Goal: Task Accomplishment & Management: Use online tool/utility

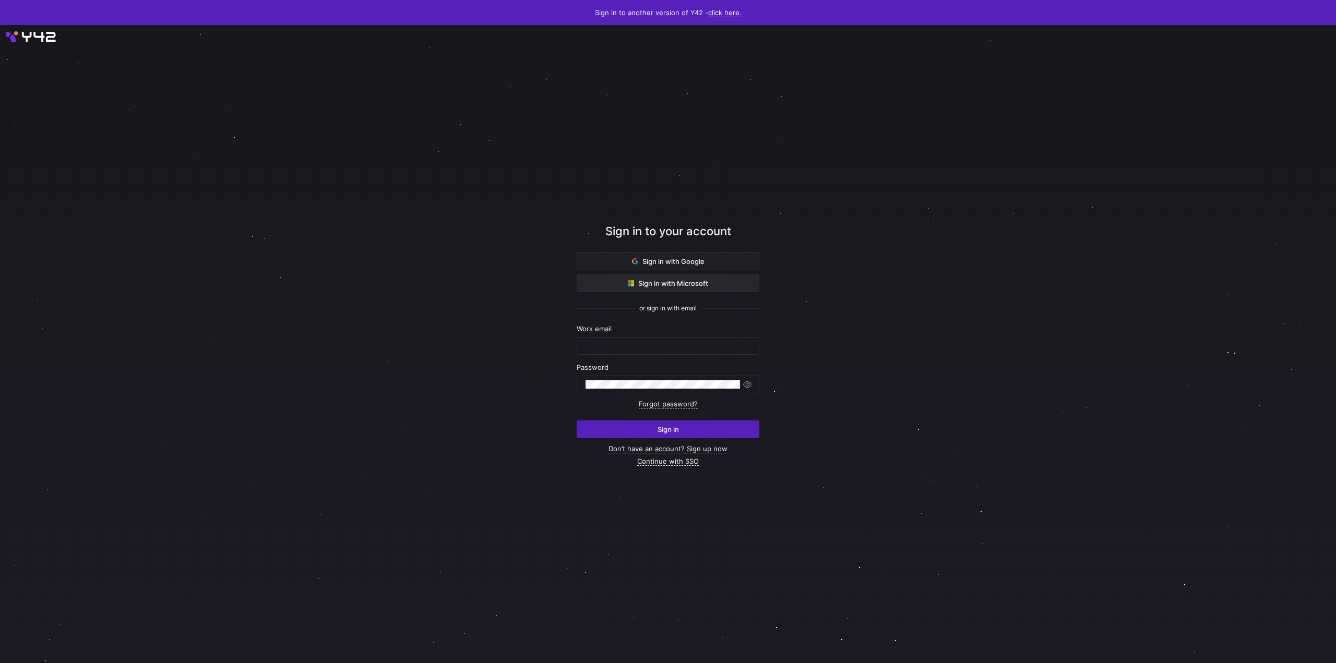
click at [634, 287] on span "Sign in with Microsoft" at bounding box center [668, 283] width 80 height 8
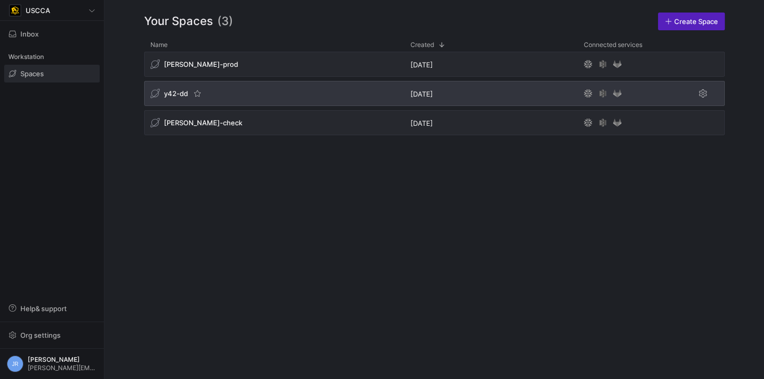
click at [169, 90] on span "y42-dd" at bounding box center [176, 93] width 24 height 8
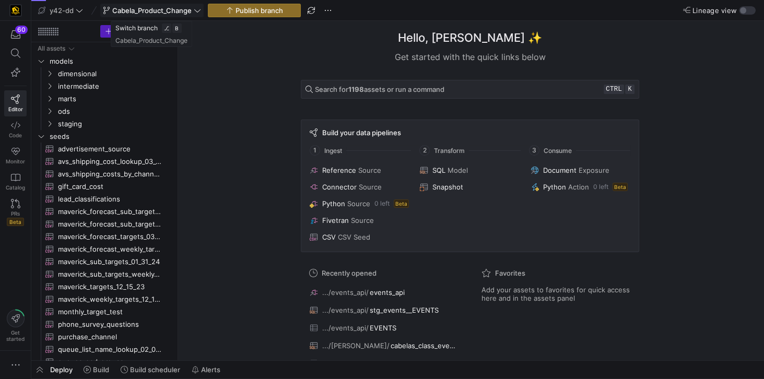
click at [150, 7] on span "Cabela_Product_Change" at bounding box center [151, 10] width 79 height 8
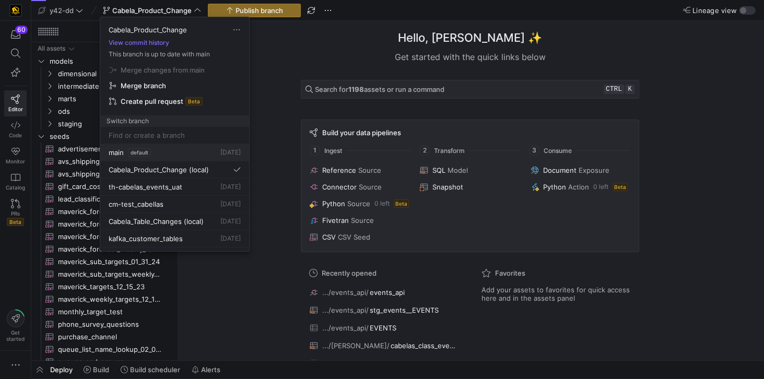
click at [180, 155] on button "main default [DATE]" at bounding box center [174, 152] width 149 height 17
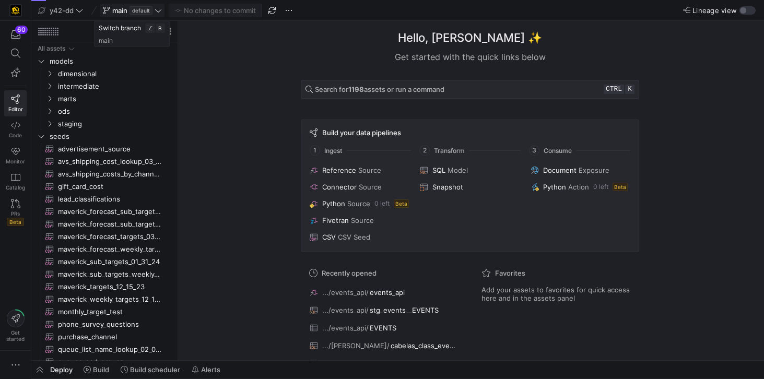
click at [116, 8] on span "main" at bounding box center [119, 10] width 15 height 8
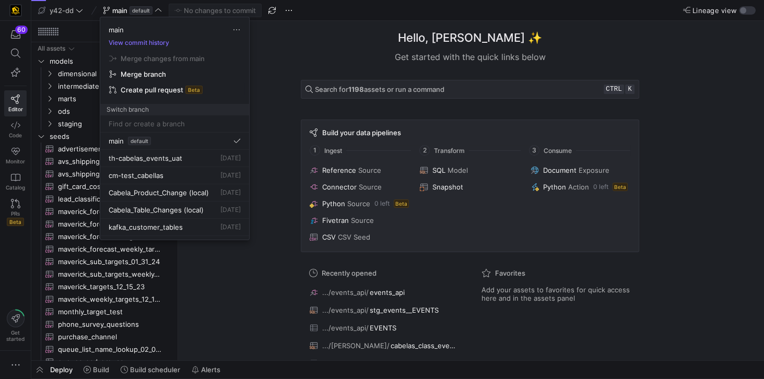
click at [147, 89] on span "Create pull request" at bounding box center [152, 90] width 63 height 8
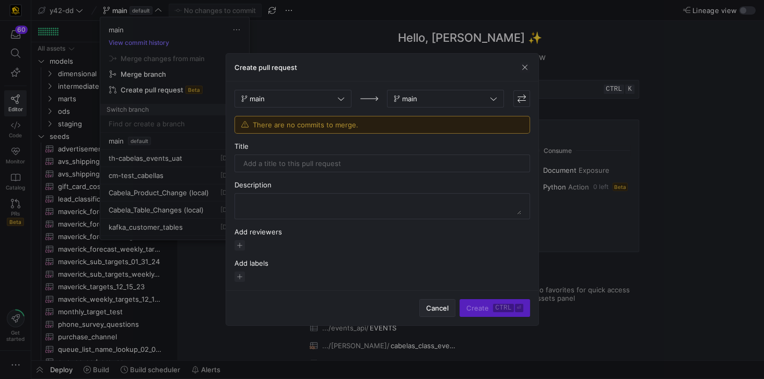
click at [441, 305] on span "Cancel" at bounding box center [437, 308] width 22 height 8
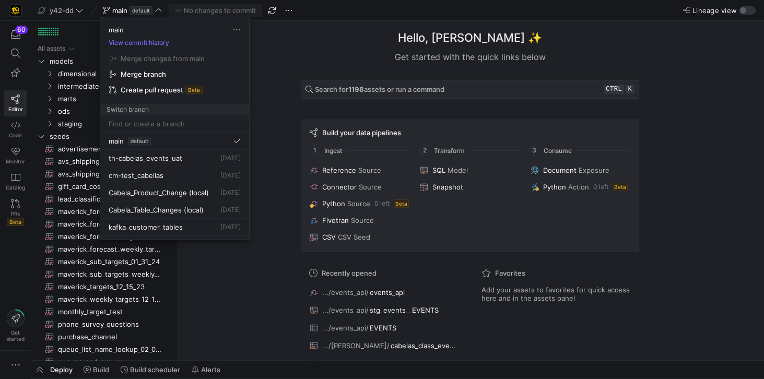
click at [151, 126] on input at bounding box center [175, 124] width 132 height 8
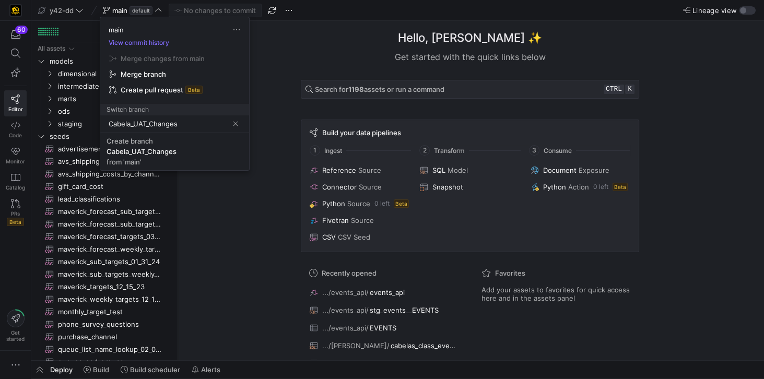
type input "Cabela_UAT_Changes"
click at [182, 123] on input "Cabela_UAT_Changes" at bounding box center [169, 124] width 120 height 8
click at [199, 125] on input "Cabela_UAT_Changes" at bounding box center [169, 124] width 120 height 8
click at [171, 124] on input "Cabela_UAT_Changes" at bounding box center [169, 124] width 120 height 8
click at [194, 121] on input "Cabela_UAT_Changes" at bounding box center [169, 124] width 120 height 8
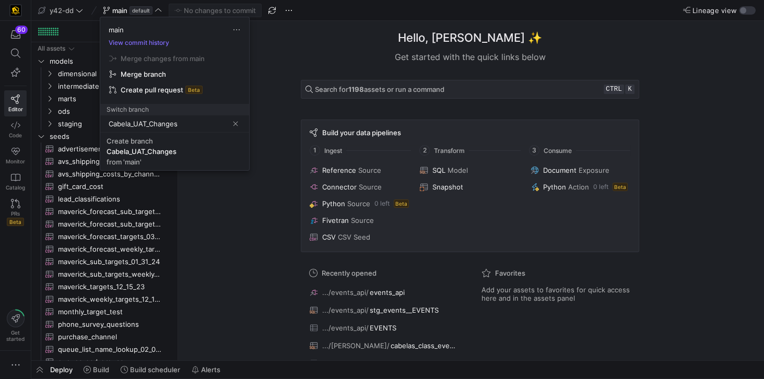
click at [170, 123] on input "Cabela_UAT_Changes" at bounding box center [169, 124] width 120 height 8
click at [159, 153] on div "Cabela_UAT_Changes" at bounding box center [141, 151] width 70 height 8
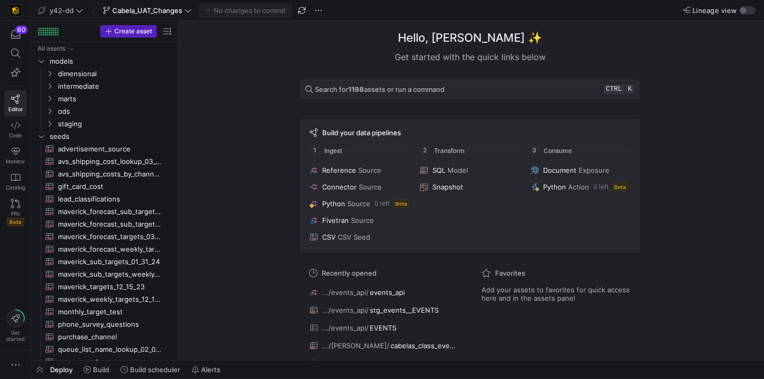
click at [219, 74] on div "Hello, [PERSON_NAME] ✨ Get started with the quick links below Search for 1198 a…" at bounding box center [469, 190] width 575 height 339
click at [17, 364] on icon "button" at bounding box center [15, 365] width 10 height 10
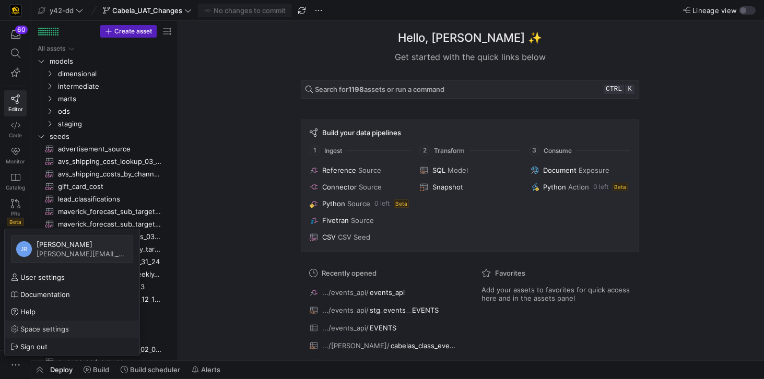
click at [36, 329] on span "Space settings" at bounding box center [44, 329] width 49 height 8
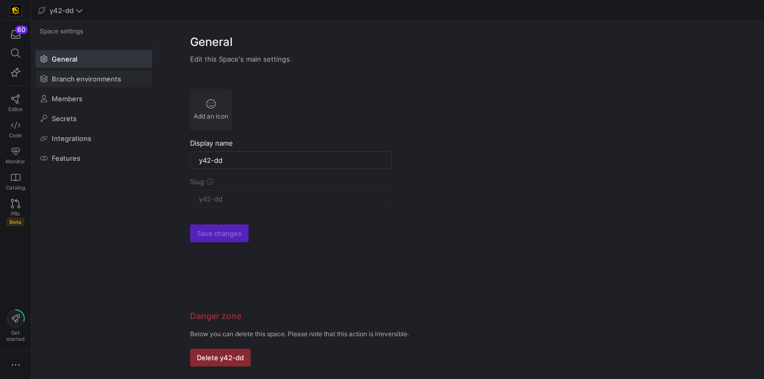
click at [84, 75] on span "Branch environments" at bounding box center [86, 79] width 69 height 8
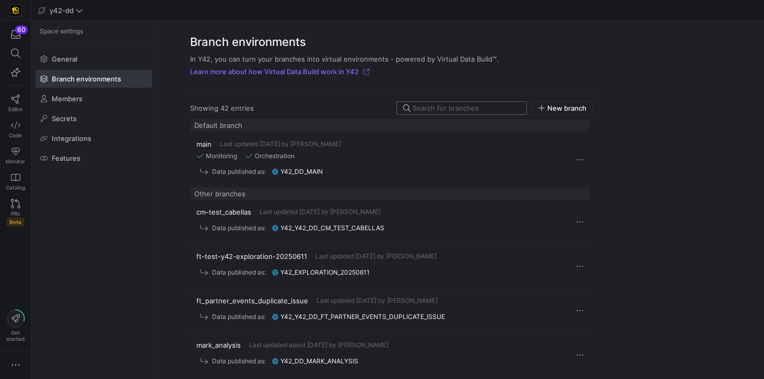
click at [433, 110] on input at bounding box center [466, 108] width 108 height 8
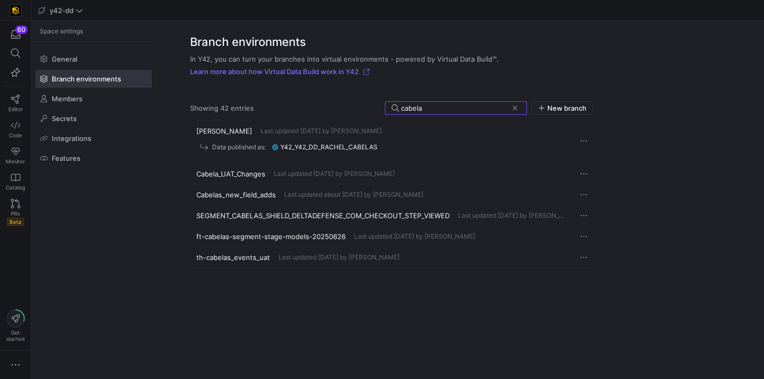
type input "cabela"
click at [226, 172] on span "Cabela_UAT_Changes" at bounding box center [230, 174] width 69 height 8
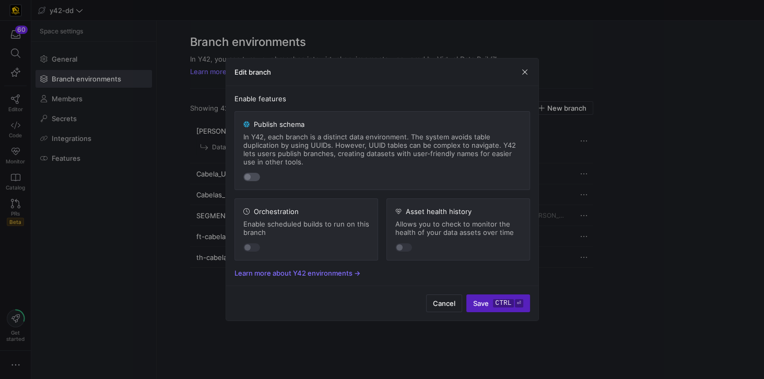
click at [255, 177] on div "button" at bounding box center [251, 177] width 17 height 8
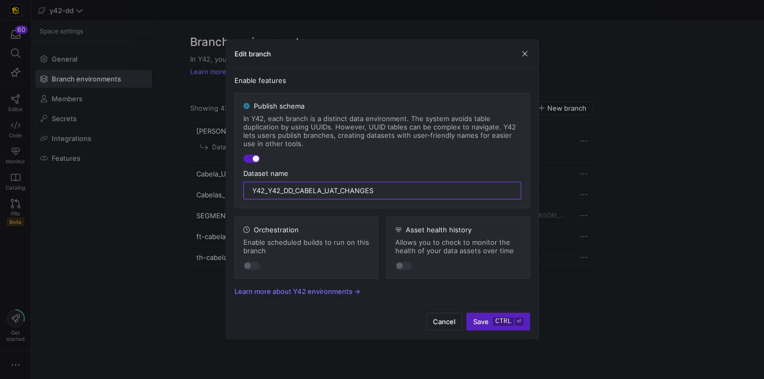
drag, startPoint x: 268, startPoint y: 190, endPoint x: 228, endPoint y: 186, distance: 39.9
click at [228, 186] on div "Enable features Publish schema In Y42, each branch is a distinct data environme…" at bounding box center [382, 186] width 312 height 236
type input "y42_dd_Cabela_UAT_Changes"
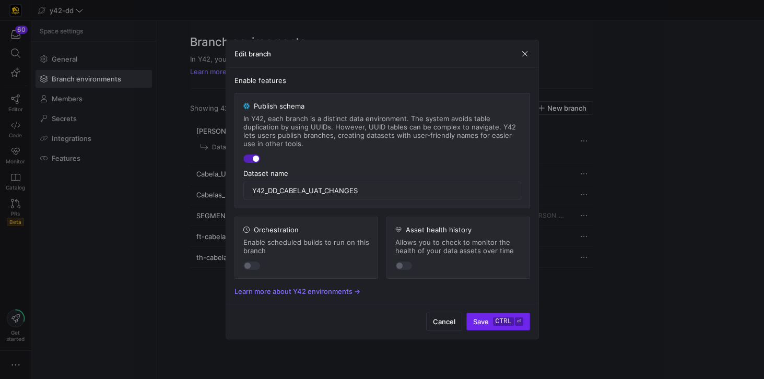
click at [480, 320] on span "Save ctrl ⏎" at bounding box center [498, 321] width 50 height 8
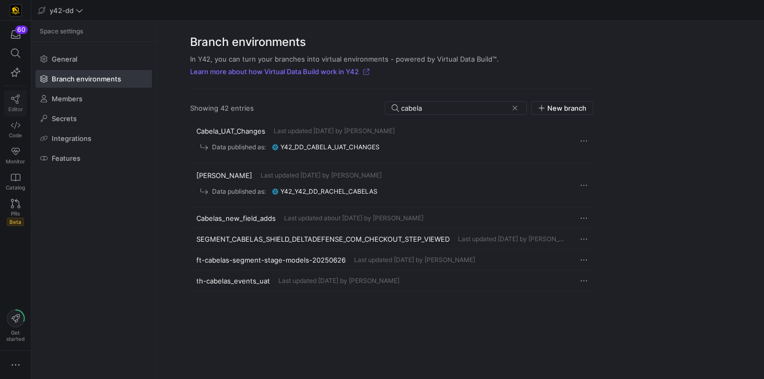
click at [16, 97] on icon at bounding box center [15, 98] width 9 height 9
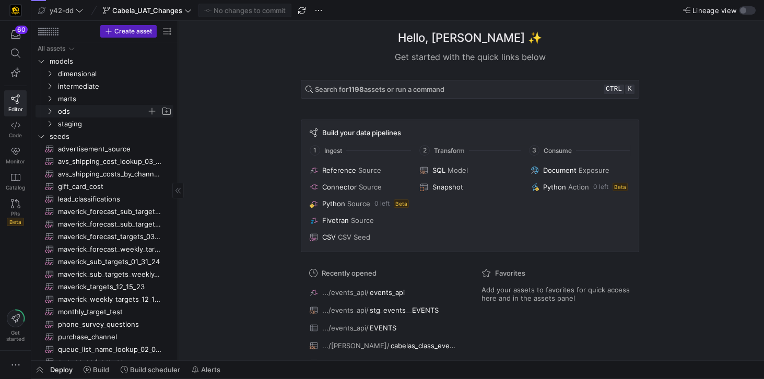
click at [66, 107] on span "ods" at bounding box center [102, 111] width 89 height 12
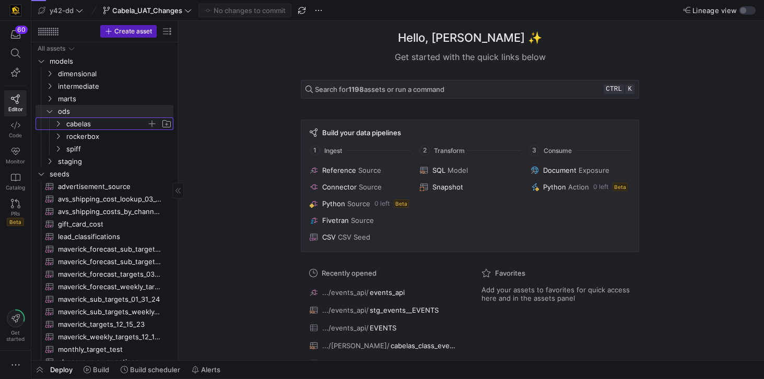
click at [78, 124] on span "cabelas" at bounding box center [106, 124] width 80 height 12
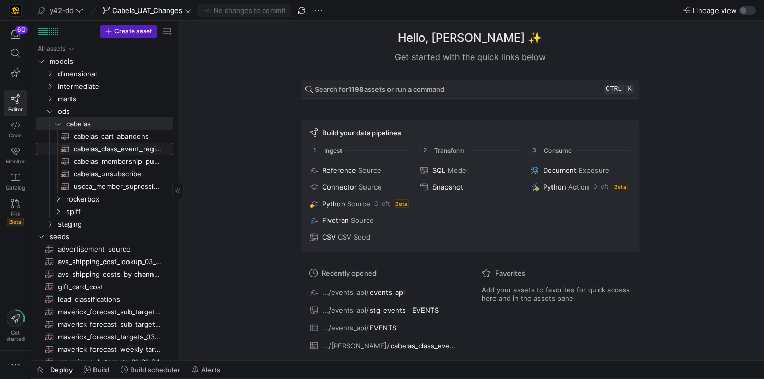
click at [122, 149] on span "cabelas_class_event_registrants​​​​​​​​​​" at bounding box center [118, 149] width 88 height 12
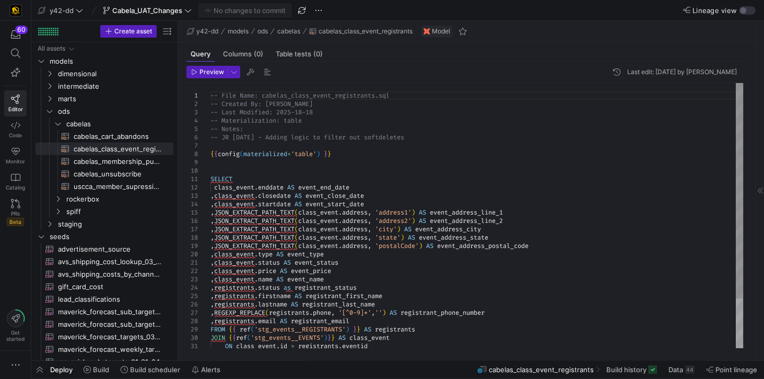
click at [445, 136] on div "-- File Name: cabelas_class_event_registrants.sql -- Created By: [PERSON_NAME] …" at bounding box center [476, 246] width 532 height 326
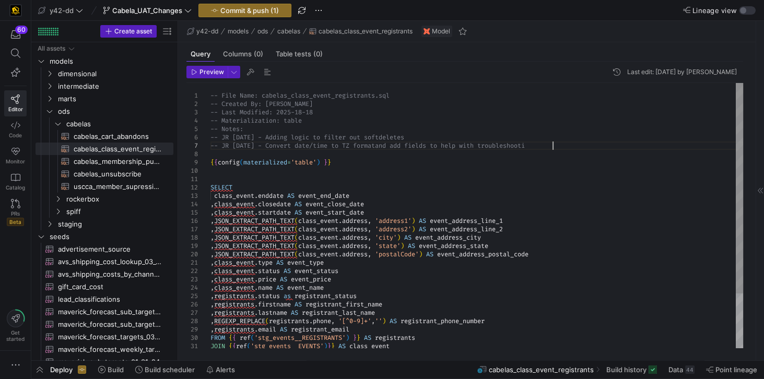
scroll to position [50, 349]
click at [432, 195] on div "-- File Name: cabelas_class_event_registrants.sql -- Created By: [PERSON_NAME] …" at bounding box center [476, 250] width 532 height 334
click at [210, 196] on span at bounding box center [212, 196] width 4 height 8
click at [373, 213] on div "-- File Name: cabelas_class_event_registrants.sql -- Created By: [PERSON_NAME] …" at bounding box center [476, 250] width 532 height 334
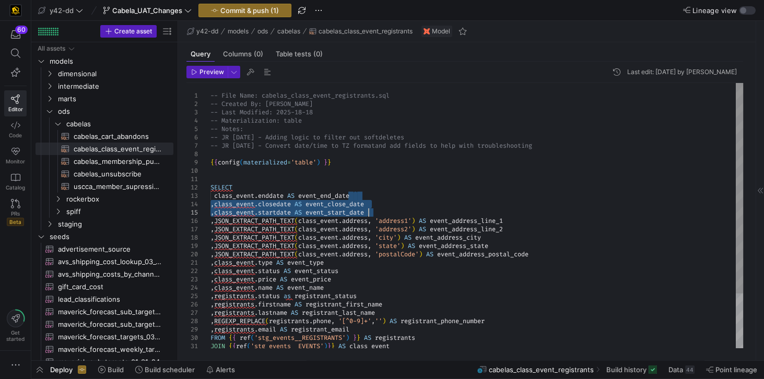
click at [247, 186] on div "-- File Name: cabelas_class_event_registrants.sql -- Created By: [PERSON_NAME] …" at bounding box center [476, 250] width 532 height 334
drag, startPoint x: 211, startPoint y: 196, endPoint x: 393, endPoint y: 212, distance: 183.4
click at [393, 212] on div "-- File Name: cabelas_class_event_registrants.sql -- Created By: [PERSON_NAME] …" at bounding box center [476, 250] width 532 height 334
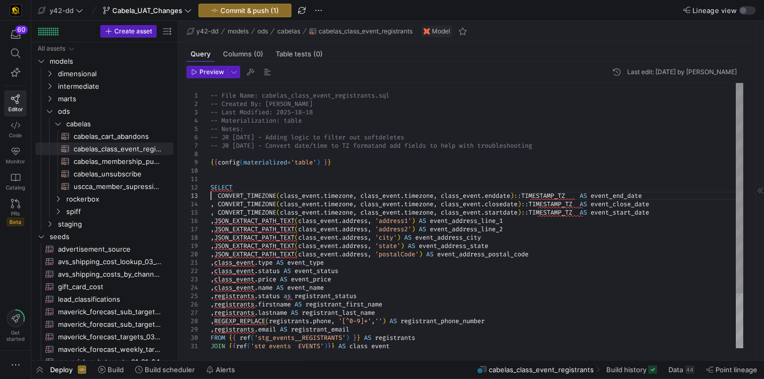
click at [211, 197] on div "-- File Name: cabelas_class_event_registrants.sql -- Created By: [PERSON_NAME] …" at bounding box center [476, 250] width 532 height 334
click at [214, 197] on div "-- File Name: cabelas_class_event_registrants.sql -- Created By: [PERSON_NAME] …" at bounding box center [476, 250] width 532 height 334
click at [216, 204] on div "-- File Name: cabelas_class_event_registrants.sql -- Created By: [PERSON_NAME] …" at bounding box center [476, 250] width 532 height 334
click at [216, 212] on div "-- File Name: cabelas_class_event_registrants.sql -- Created By: [PERSON_NAME] …" at bounding box center [476, 250] width 532 height 334
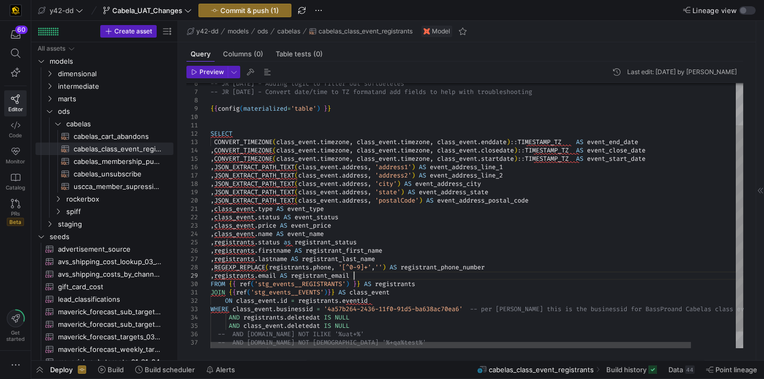
click at [418, 279] on div "{ { config ( materialized = 'table' ) } } SELECT CONVERT_TIMEZONE ( class_event…" at bounding box center [501, 199] width 582 height 340
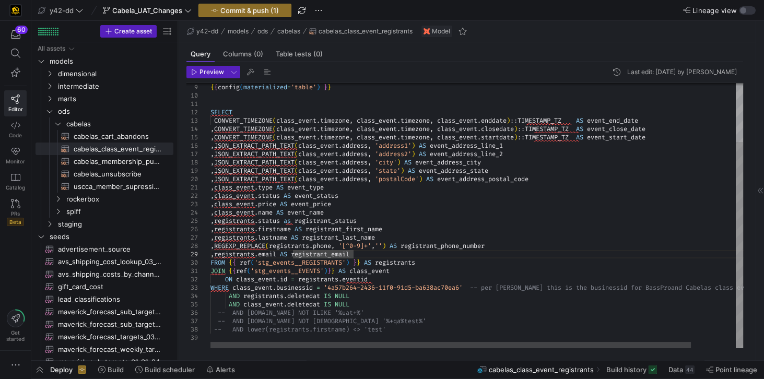
click at [370, 253] on div "{ { config ( materialized = 'table' ) } } SELECT CONVERT_TIMEZONE ( class_event…" at bounding box center [501, 178] width 582 height 340
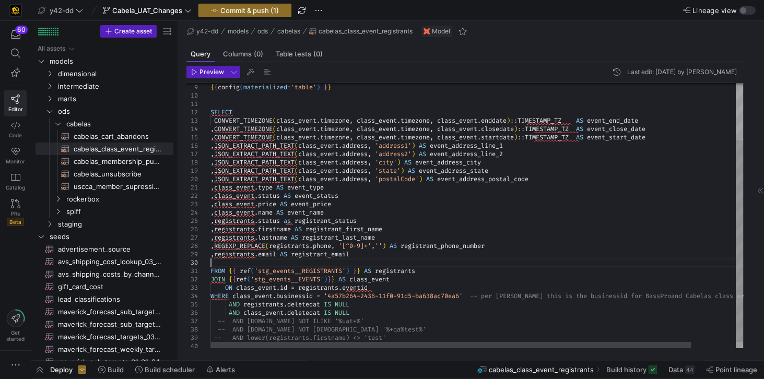
scroll to position [75, 0]
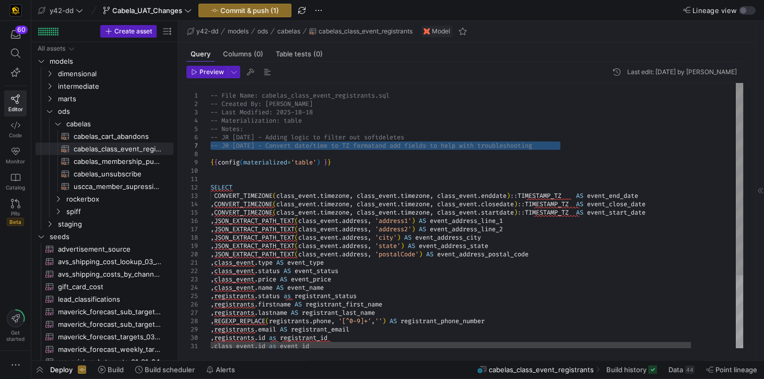
drag, startPoint x: 570, startPoint y: 145, endPoint x: 196, endPoint y: 148, distance: 374.2
click at [210, 148] on div "SELECT CONVERT_TIMEZONE ( class_event . timezone , class_event . timezone , cla…" at bounding box center [501, 265] width 582 height 365
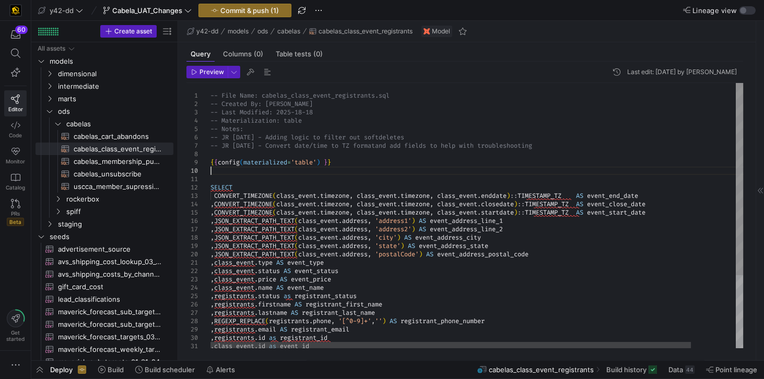
click at [510, 169] on div "SELECT CONVERT_TIMEZONE ( class_event . timezone , class_event . timezone , cla…" at bounding box center [501, 265] width 582 height 365
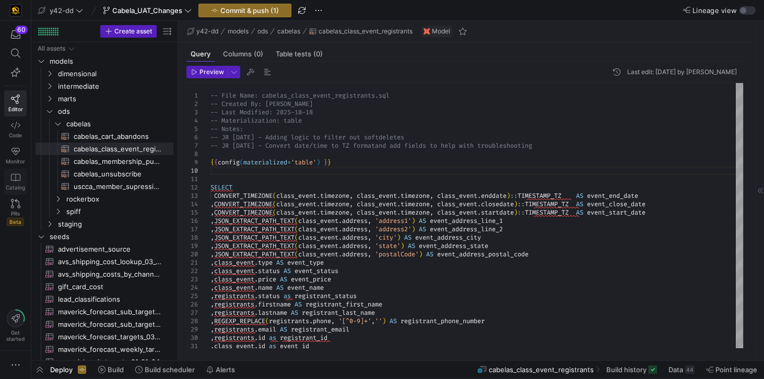
type textarea "-- File Name: cabelas_class_event_registrants.sql -- Created By: [PERSON_NAME] …"
